Goal: Answer question/provide support

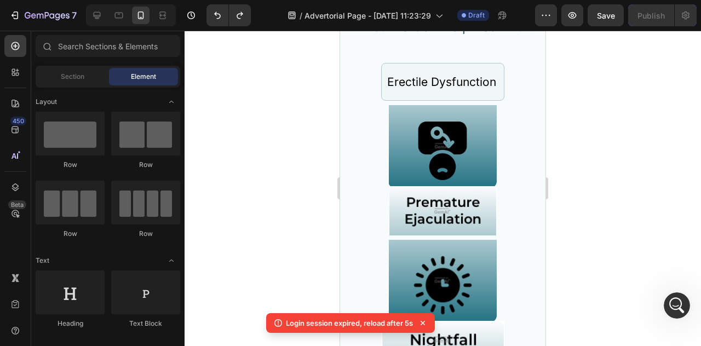
scroll to position [1446, 0]
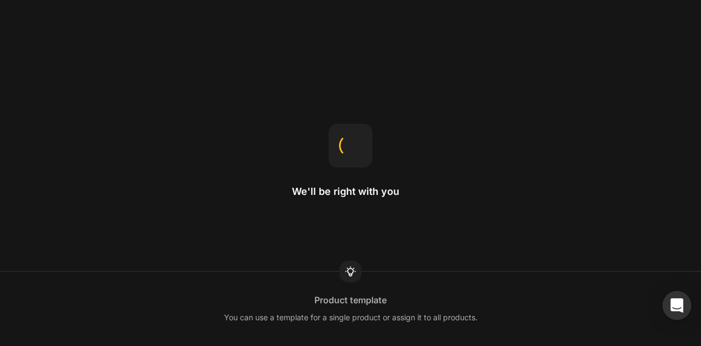
click at [676, 303] on icon "Open Intercom Messenger" at bounding box center [676, 305] width 13 height 14
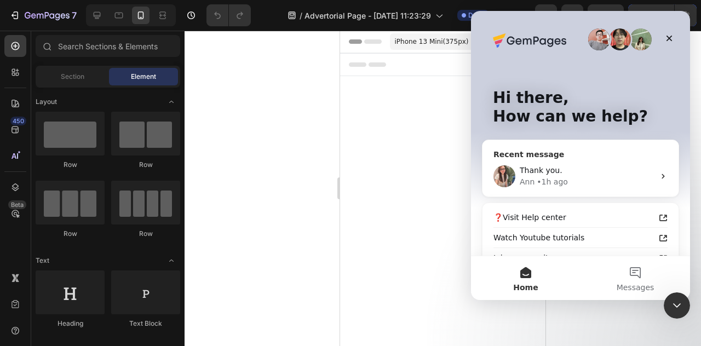
click at [597, 177] on div "[PERSON_NAME] • 1h ago" at bounding box center [587, 181] width 135 height 11
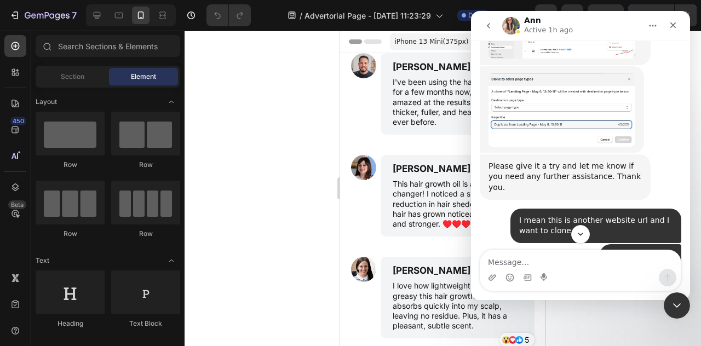
scroll to position [715, 0]
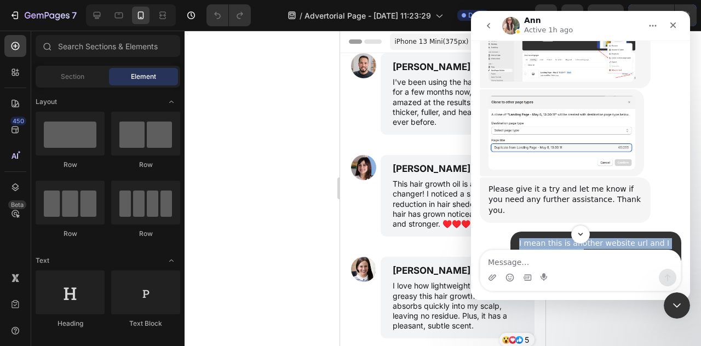
drag, startPoint x: 561, startPoint y: 189, endPoint x: 511, endPoint y: 177, distance: 51.1
click at [511, 232] on div "I mean this is another website url and I want to clone thi • 2h ago" at bounding box center [595, 249] width 171 height 34
copy div "I mean this is another website url and I want to clone thi"
drag, startPoint x: 588, startPoint y: 215, endPoint x: 668, endPoint y: 215, distance: 79.9
click at [668, 267] on div "[DOMAIN_NAME] • 2h ago" at bounding box center [640, 279] width 82 height 24
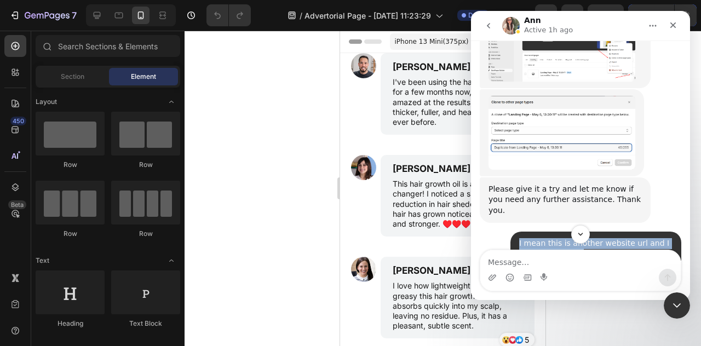
copy div "[DOMAIN_NAME]"
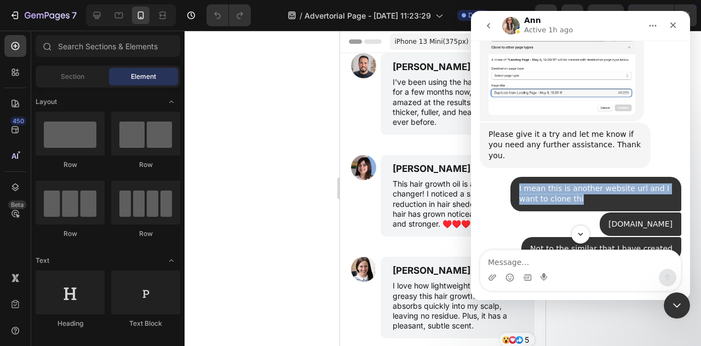
scroll to position [824, 0]
